Goal: Information Seeking & Learning: Learn about a topic

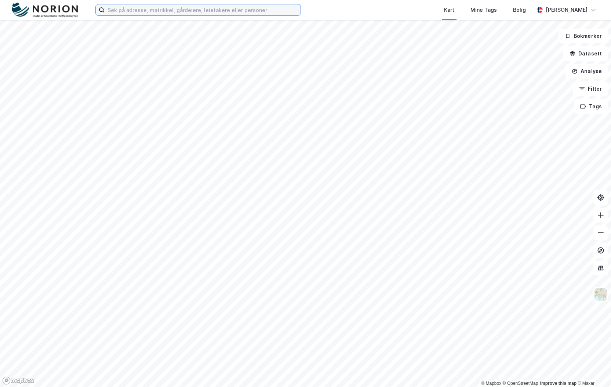
click at [165, 10] on input at bounding box center [203, 9] width 196 height 11
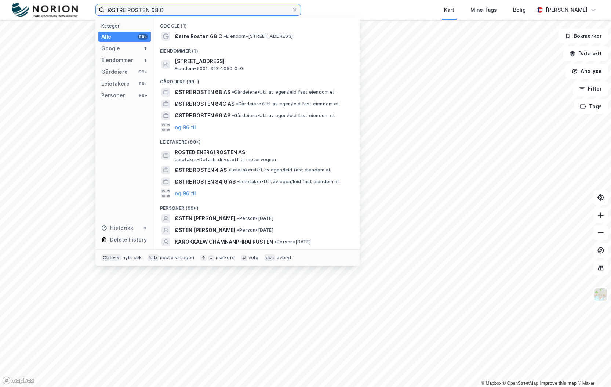
type input "ØSTRE ROSTEN 68 C"
click at [205, 39] on span "Østre Rosten 68 C" at bounding box center [199, 36] width 48 height 9
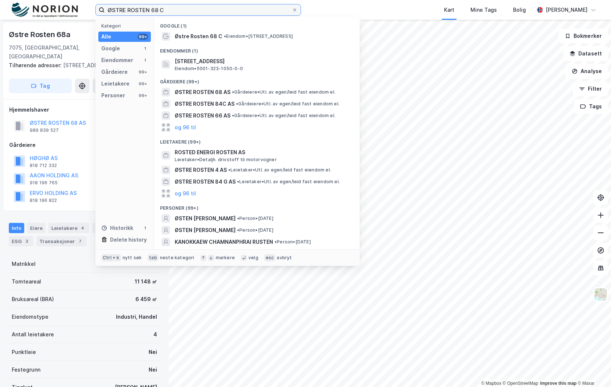
click at [151, 8] on input "ØSTRE ROSTEN 68 C" at bounding box center [198, 9] width 187 height 11
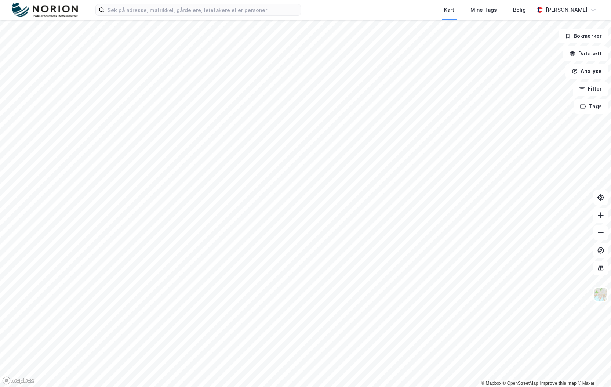
click at [249, 16] on div "Kart Mine Tags Bolig [PERSON_NAME]" at bounding box center [305, 10] width 611 height 20
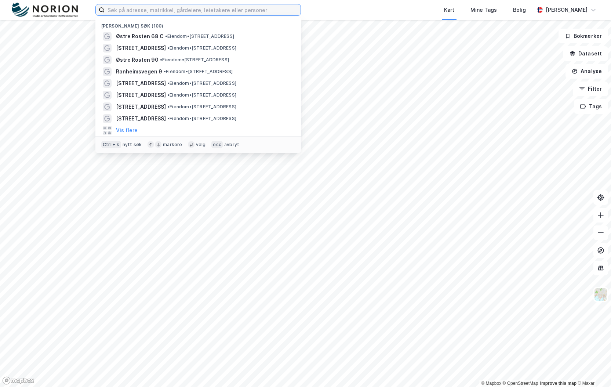
click at [252, 12] on input at bounding box center [203, 9] width 196 height 11
paste input "Østre Rosten 68 C"
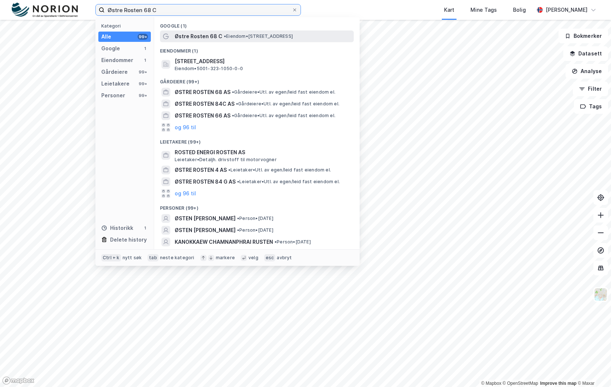
type input "Østre Rosten 68 C"
click at [192, 38] on span "Østre Rosten 68 C" at bounding box center [199, 36] width 48 height 9
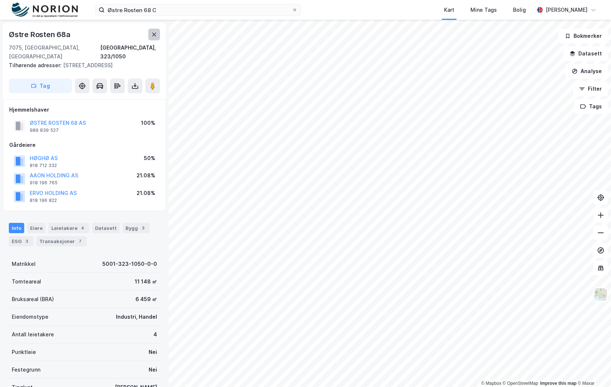
click at [155, 35] on icon at bounding box center [154, 35] width 6 height 6
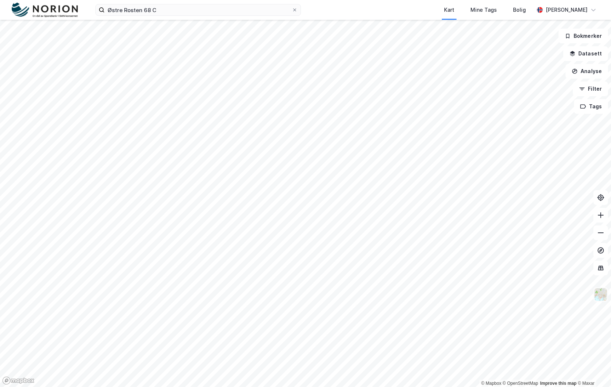
click at [600, 295] on img at bounding box center [600, 294] width 14 height 14
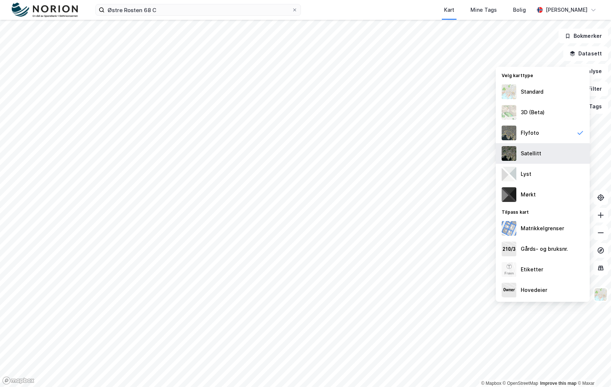
click at [546, 152] on div "Satellitt" at bounding box center [543, 153] width 94 height 21
click at [532, 149] on div "Satellitt" at bounding box center [530, 153] width 21 height 9
click at [531, 138] on div "Flyfoto" at bounding box center [543, 133] width 94 height 21
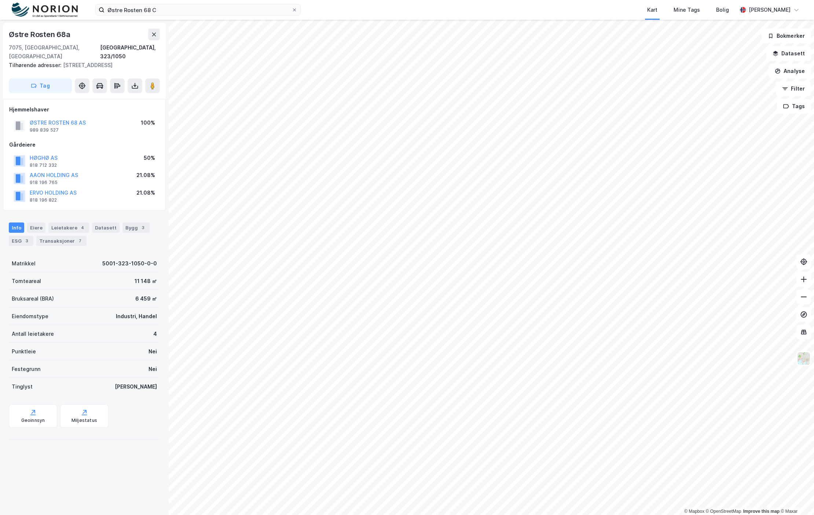
click at [147, 37] on div "Østre Rosten 68a" at bounding box center [84, 35] width 151 height 12
click at [158, 34] on button at bounding box center [154, 35] width 12 height 12
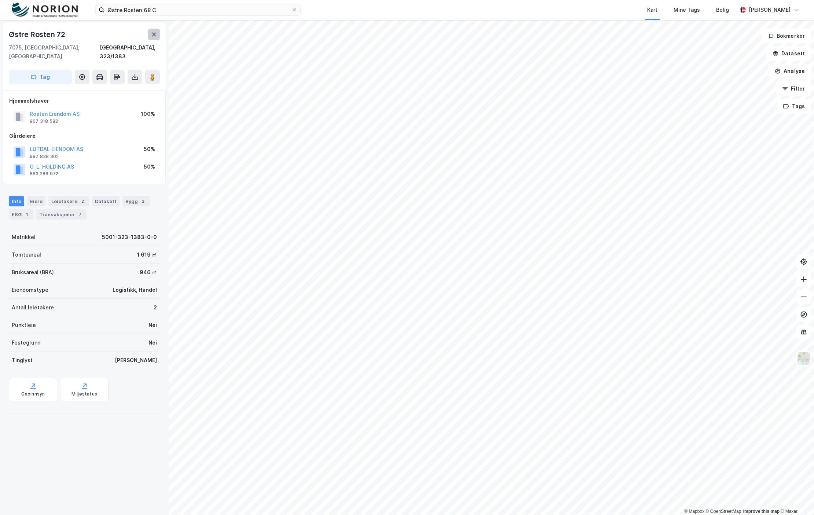
click at [153, 40] on button at bounding box center [154, 35] width 12 height 12
